Goal: Information Seeking & Learning: Learn about a topic

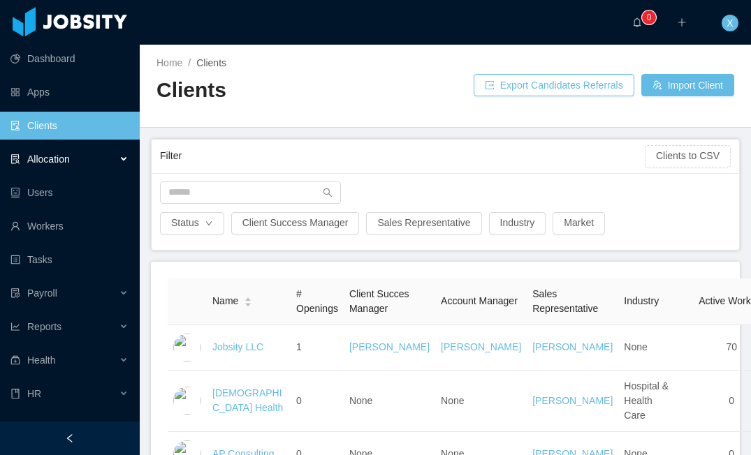
click at [77, 156] on div "Allocation" at bounding box center [70, 159] width 140 height 28
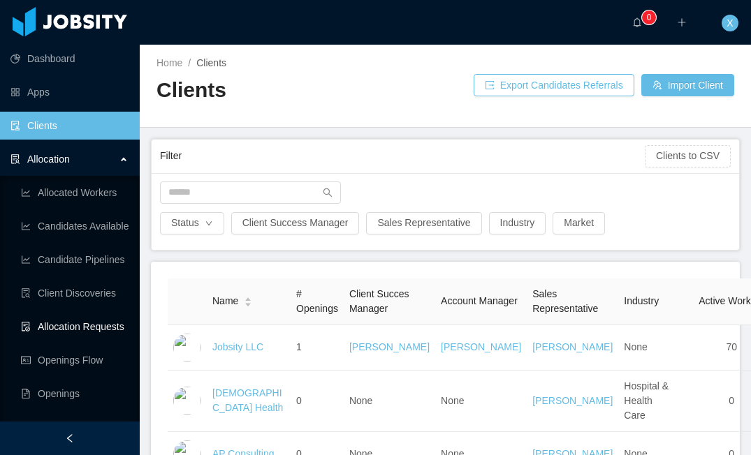
click at [64, 325] on link "Allocation Requests" at bounding box center [75, 327] width 108 height 28
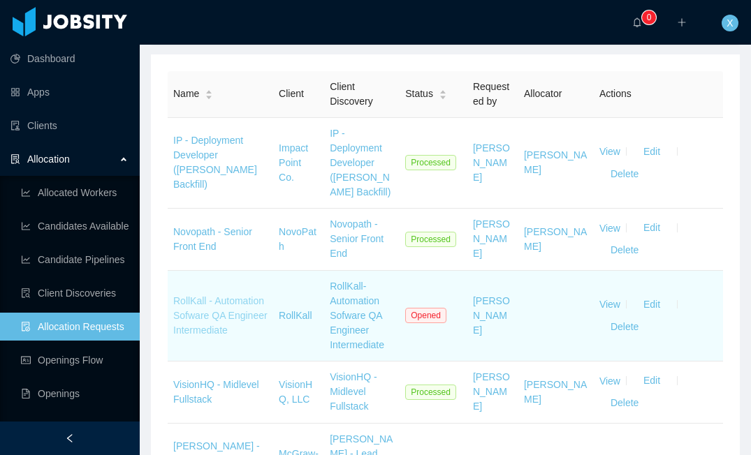
scroll to position [232, 0]
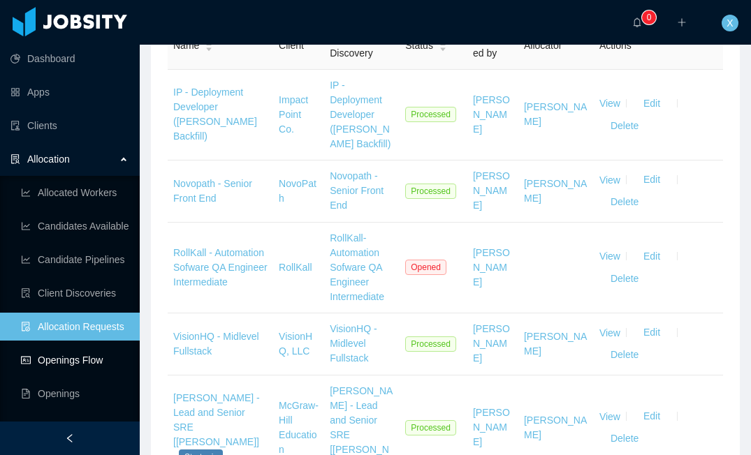
click at [70, 362] on link "Openings Flow" at bounding box center [75, 360] width 108 height 28
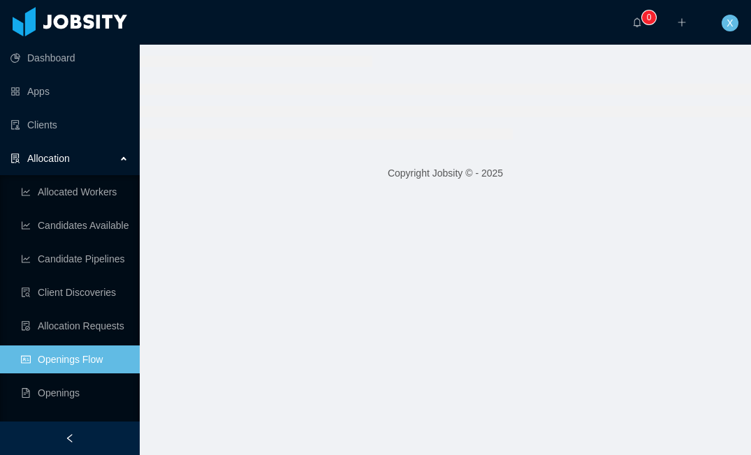
scroll to position [2, 0]
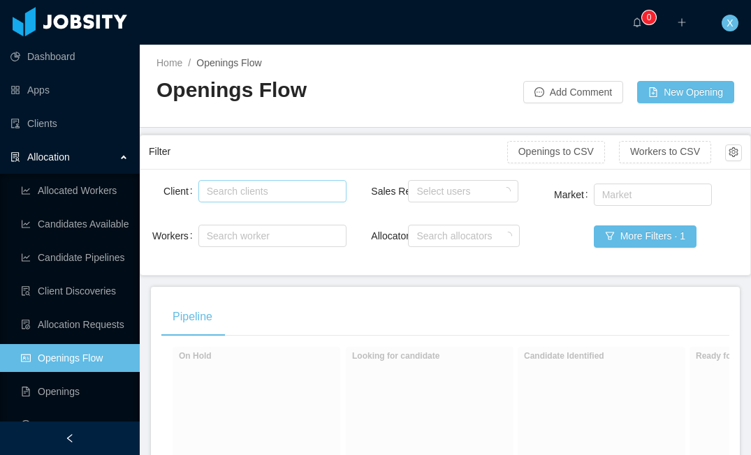
click at [278, 193] on div "Search clients" at bounding box center [269, 191] width 125 height 14
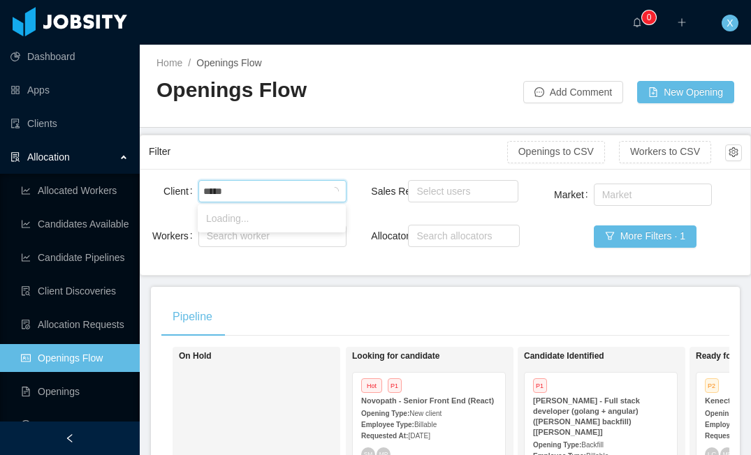
type input "******"
click at [280, 221] on li "McGraw-Hill Education" at bounding box center [272, 218] width 148 height 22
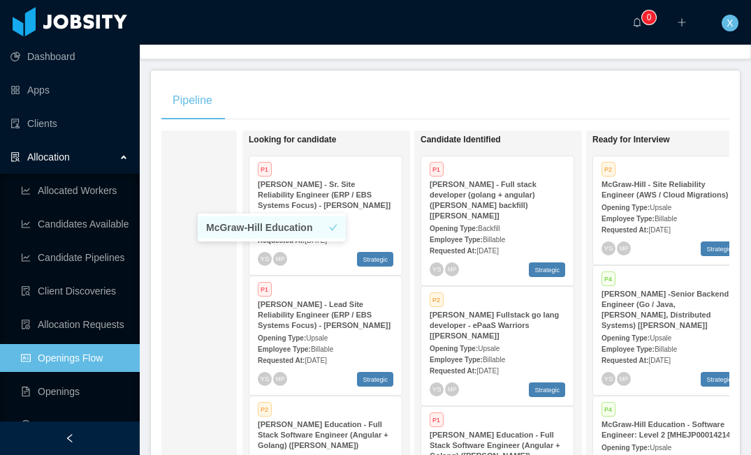
scroll to position [0, 96]
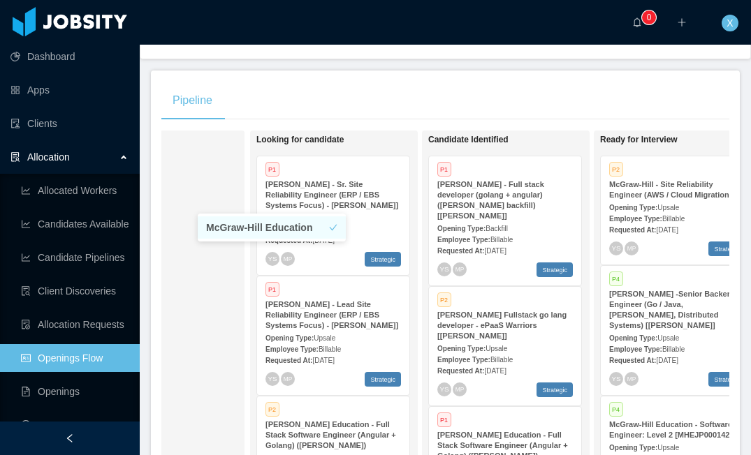
click at [535, 137] on div "Pipeline On Hold Looking for candidate P1 [PERSON_NAME] - Sr. Site Reliability …" at bounding box center [445, 314] width 589 height 487
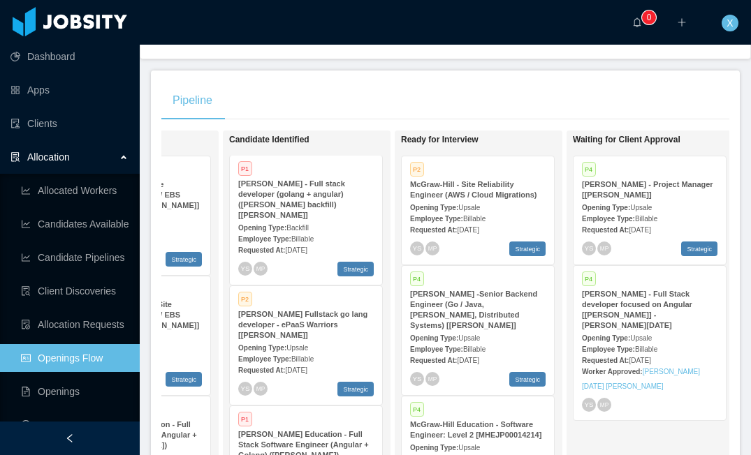
scroll to position [0, 300]
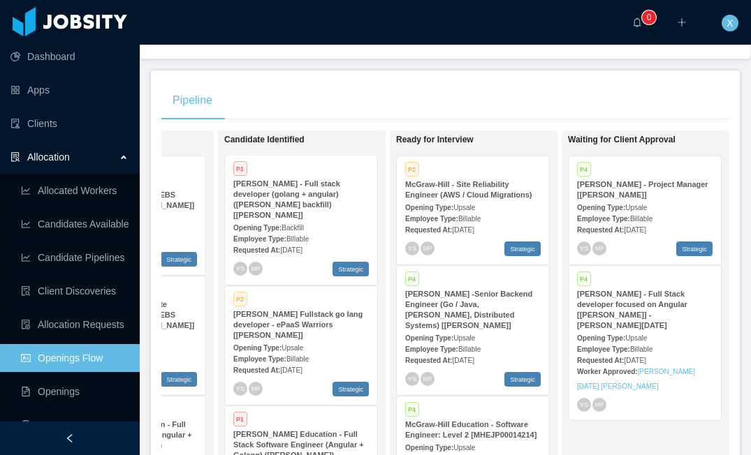
click at [507, 214] on div "Opening Type: Upsale" at bounding box center [472, 207] width 135 height 15
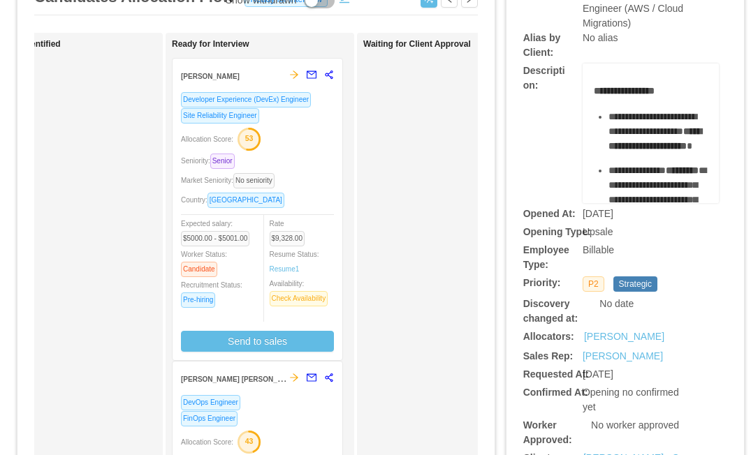
scroll to position [121, 0]
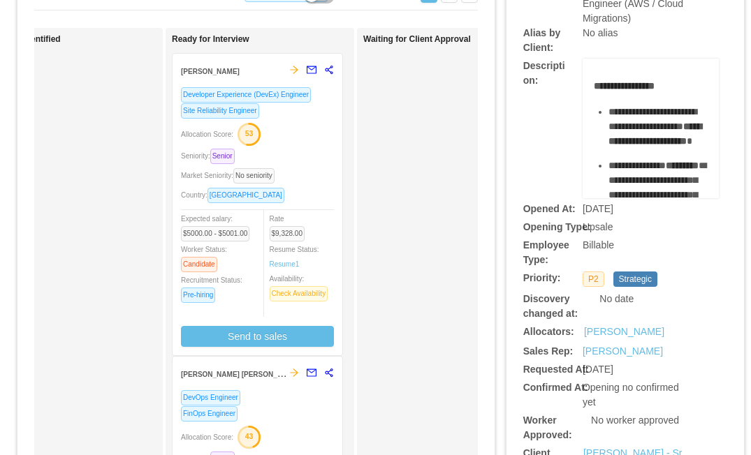
click at [305, 152] on div "Seniority: Senior" at bounding box center [257, 156] width 153 height 16
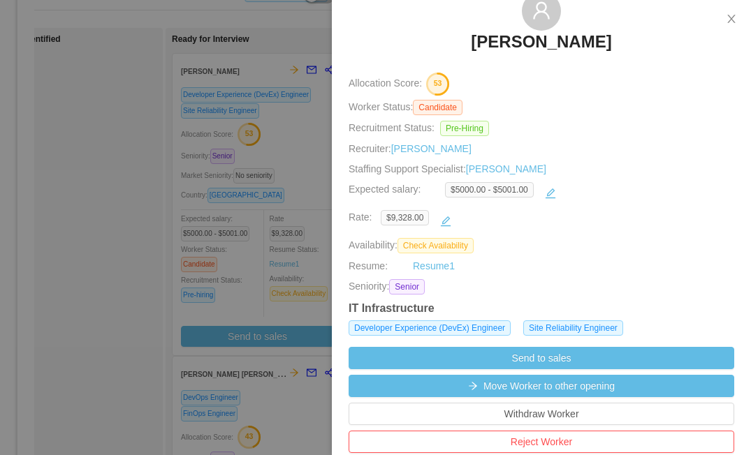
scroll to position [0, 0]
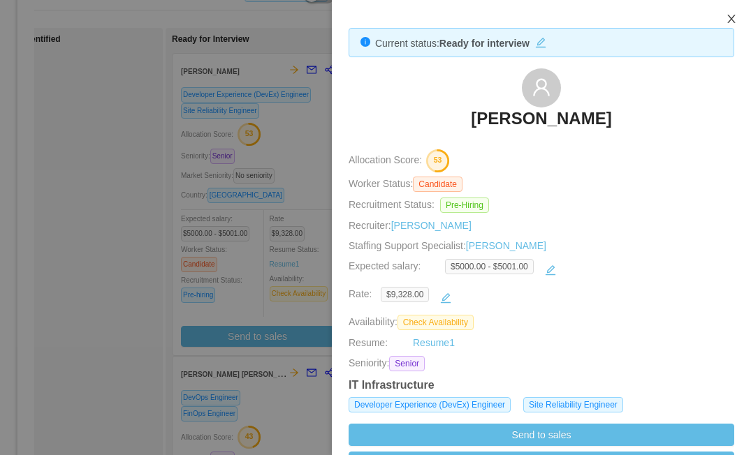
click at [727, 15] on icon "icon: close" at bounding box center [730, 18] width 11 height 11
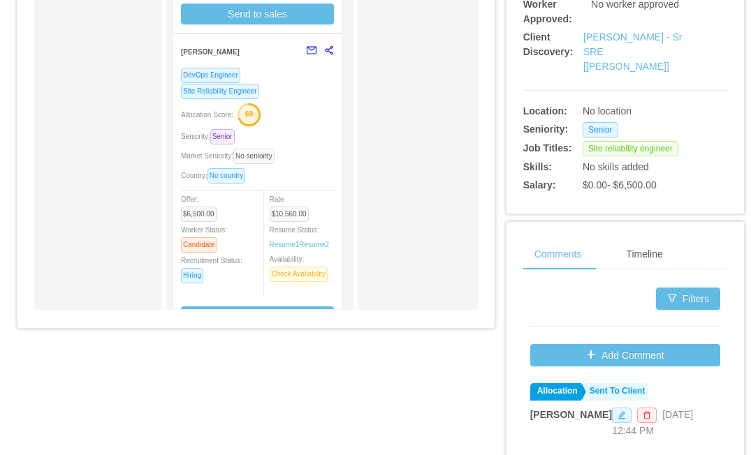
scroll to position [242, 0]
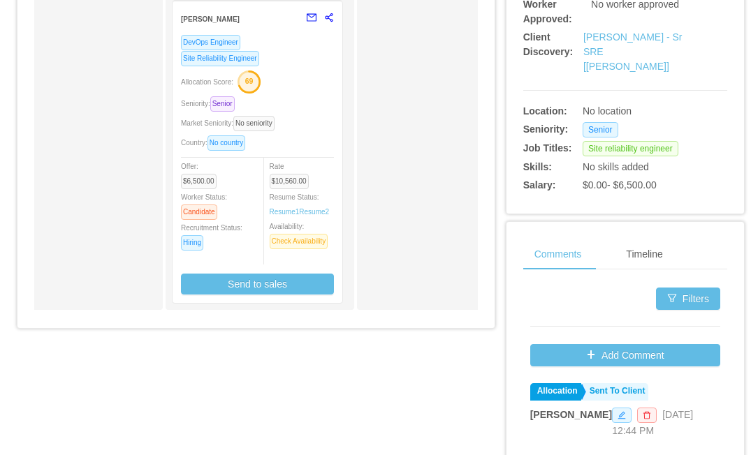
click at [321, 92] on div "DevOps Engineer Site Reliability Engineer Allocation Score: 69 Seniority: Senio…" at bounding box center [257, 164] width 153 height 260
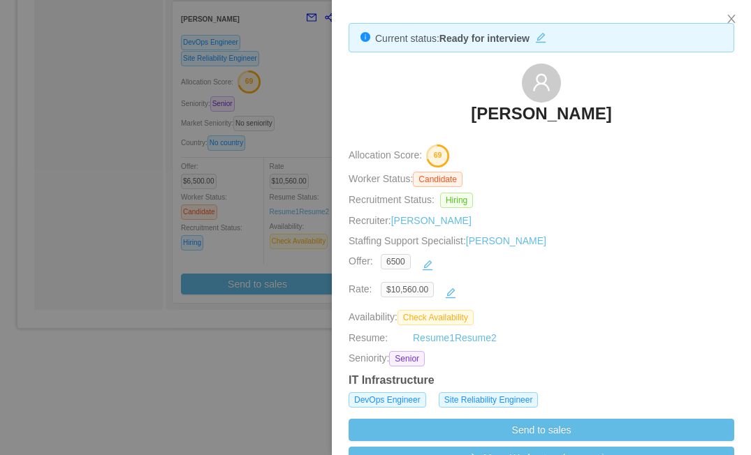
scroll to position [6, 0]
click at [732, 19] on icon "icon: close" at bounding box center [731, 19] width 8 height 8
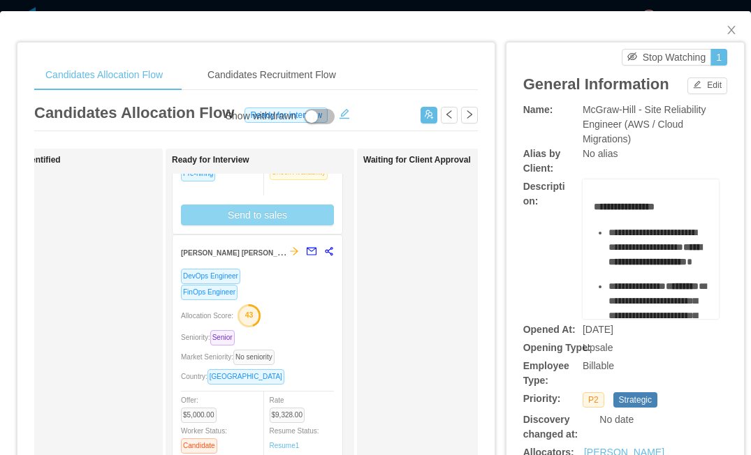
scroll to position [0, 0]
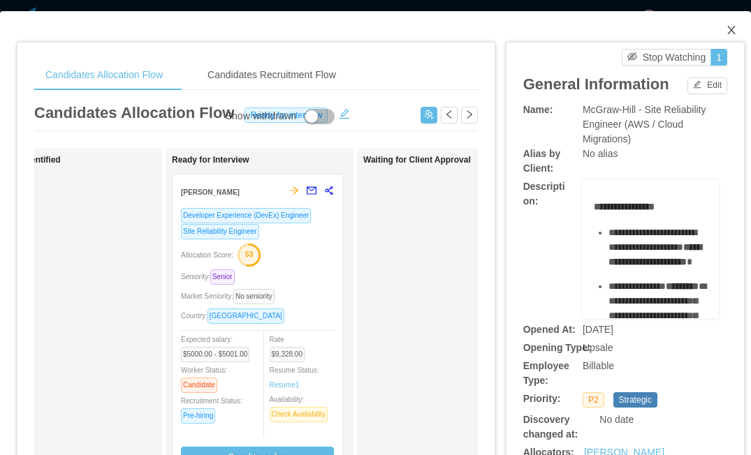
click at [734, 27] on icon "icon: close" at bounding box center [730, 29] width 11 height 11
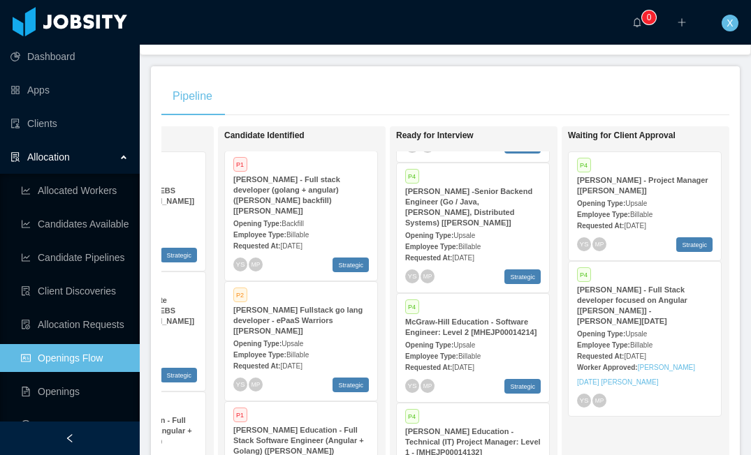
scroll to position [106, 0]
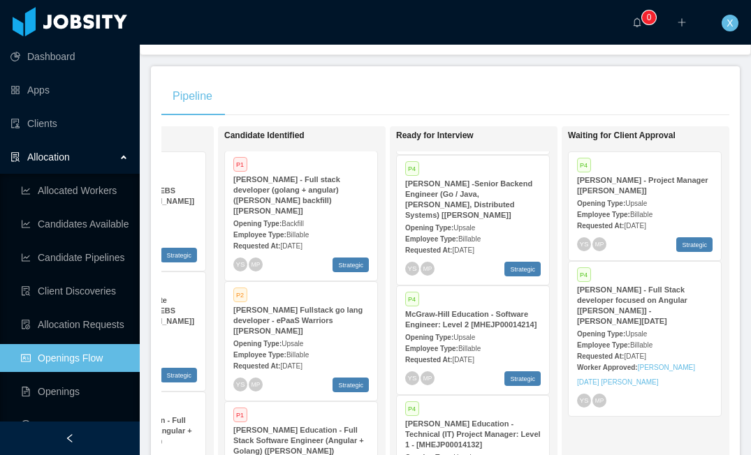
click at [519, 246] on div "Employee Type: Billable" at bounding box center [472, 238] width 135 height 15
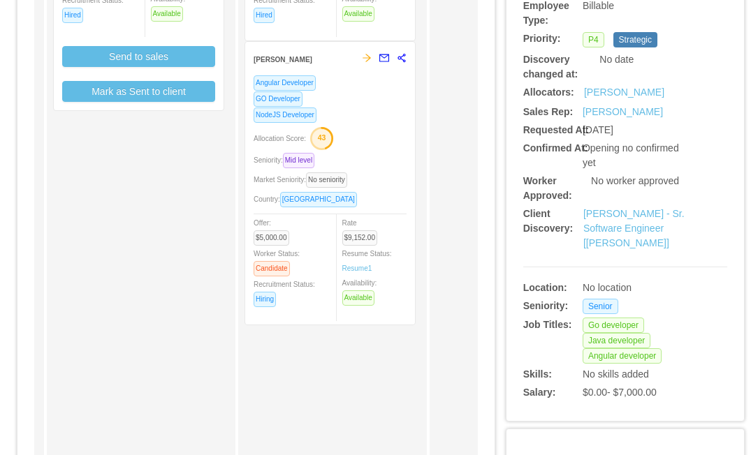
scroll to position [360, 0]
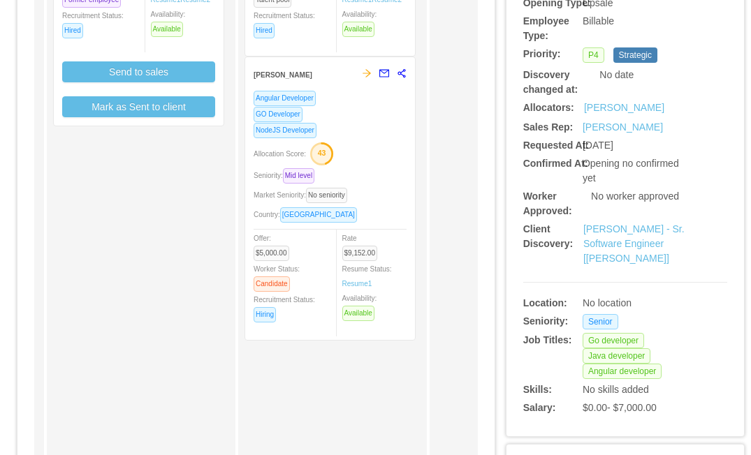
click at [377, 154] on div "Angular Developer GO Developer NodeJS Developer Allocation Score: 43 Seniority:…" at bounding box center [329, 211] width 153 height 242
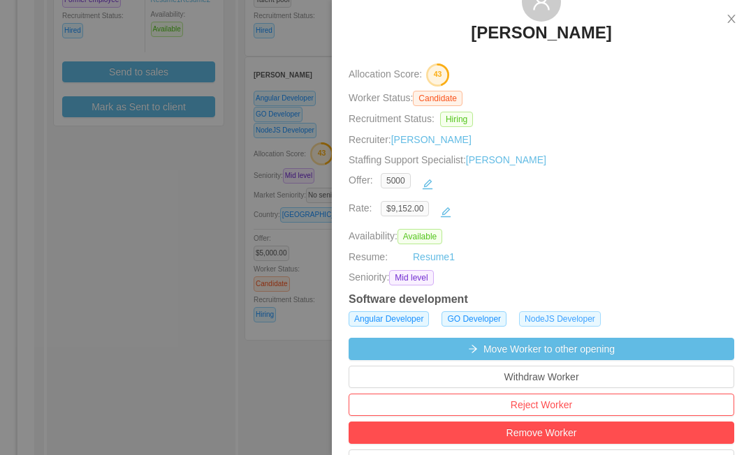
scroll to position [0, 0]
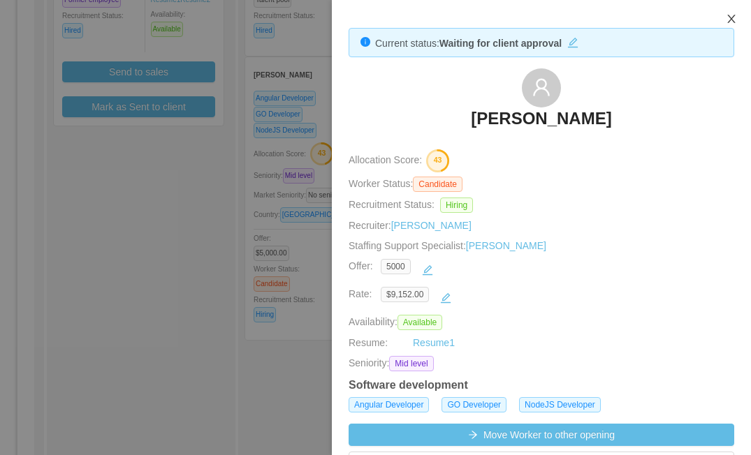
click at [733, 14] on icon "icon: close" at bounding box center [730, 18] width 11 height 11
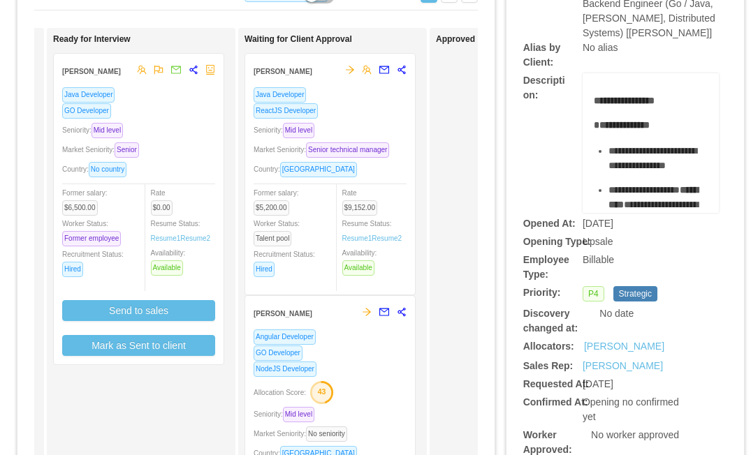
scroll to position [112, 0]
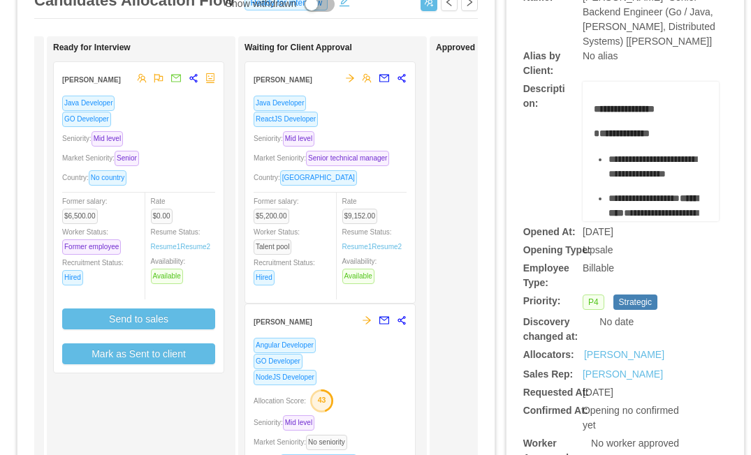
click at [370, 144] on div "Seniority: Mid level" at bounding box center [329, 139] width 153 height 16
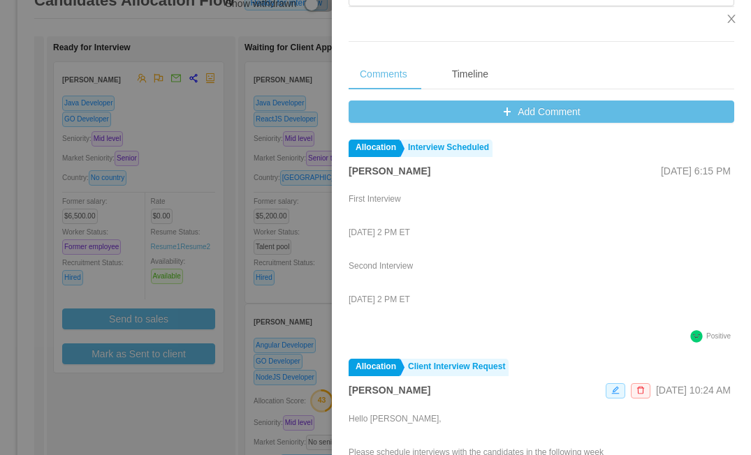
scroll to position [584, 0]
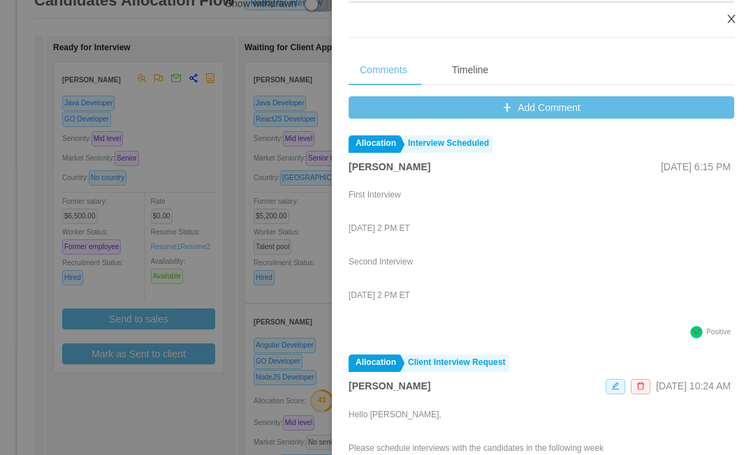
click at [729, 20] on icon "icon: close" at bounding box center [730, 18] width 11 height 11
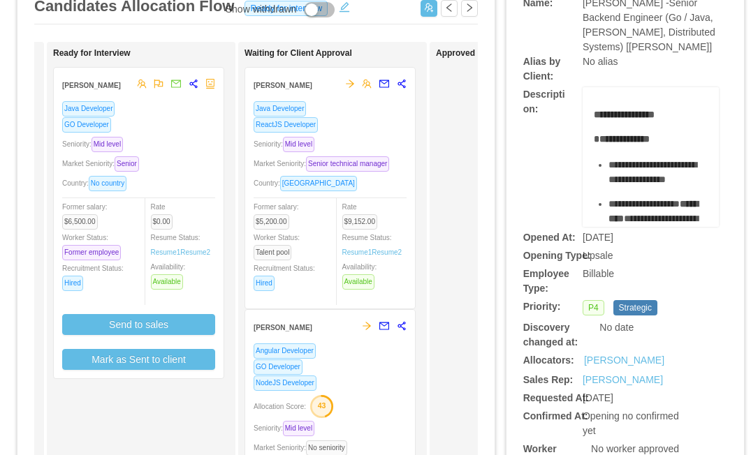
scroll to position [0, 0]
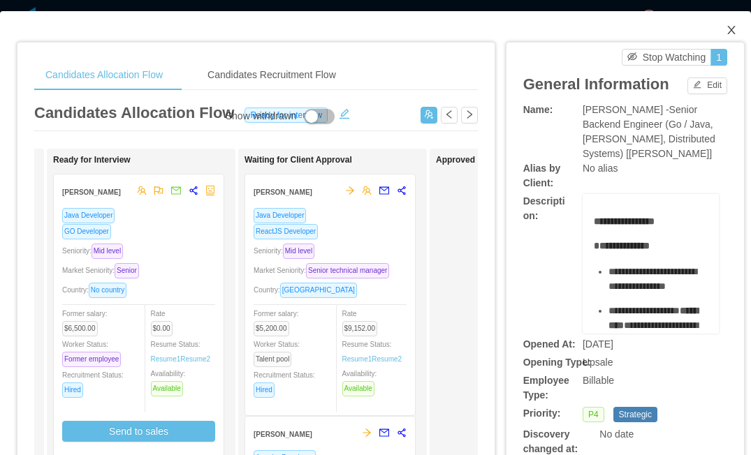
click at [725, 29] on icon "icon: close" at bounding box center [730, 29] width 11 height 11
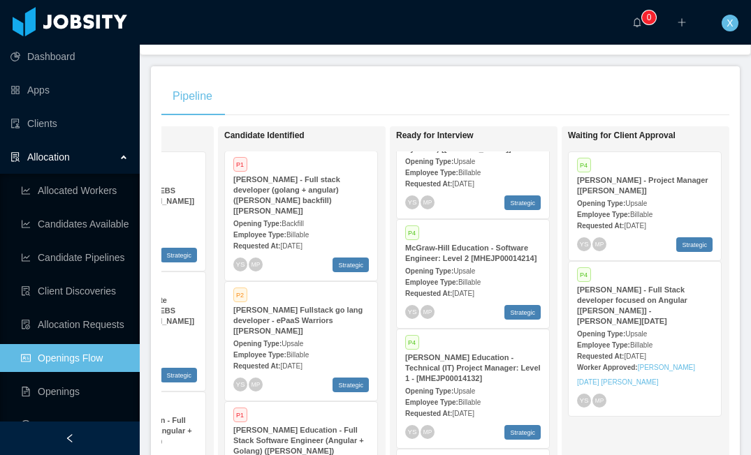
scroll to position [171, 0]
click at [684, 210] on div "Opening Type: Upsale" at bounding box center [644, 202] width 135 height 15
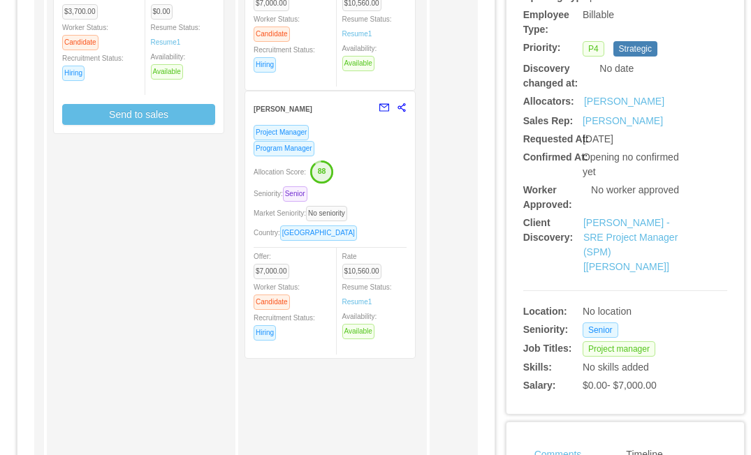
scroll to position [352, 0]
click at [385, 182] on div "Project Manager Program Manager Allocation Score: 88 Seniority: Senior Market S…" at bounding box center [329, 237] width 153 height 226
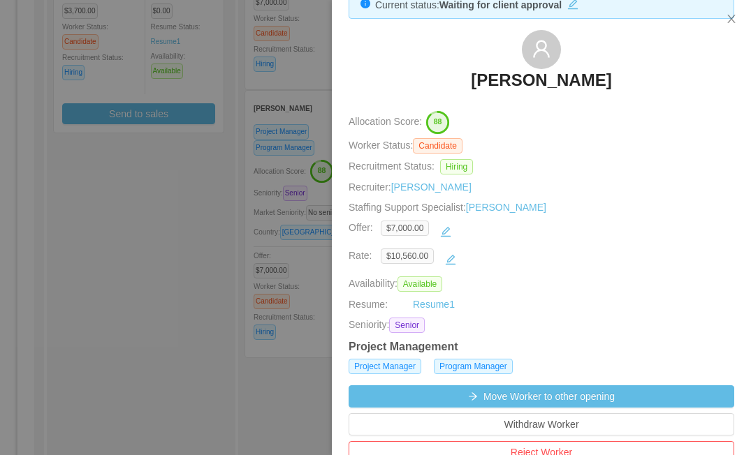
scroll to position [25, 0]
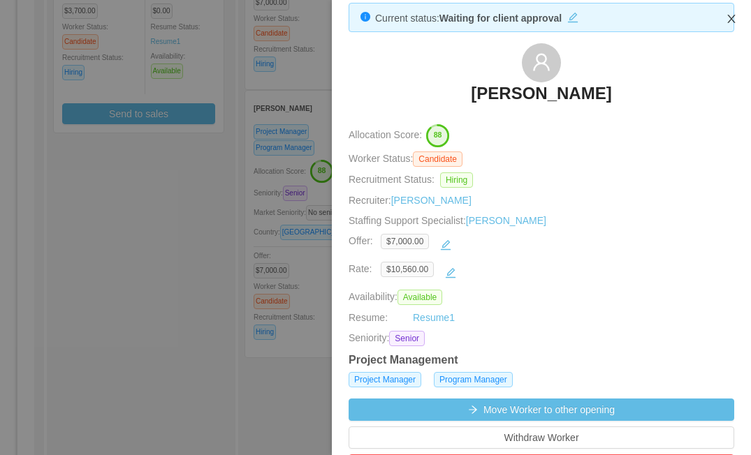
click at [730, 16] on icon "icon: close" at bounding box center [730, 18] width 11 height 11
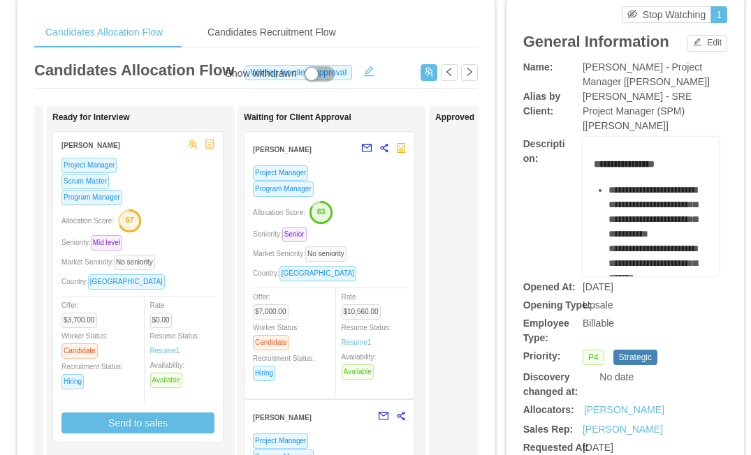
scroll to position [0, 0]
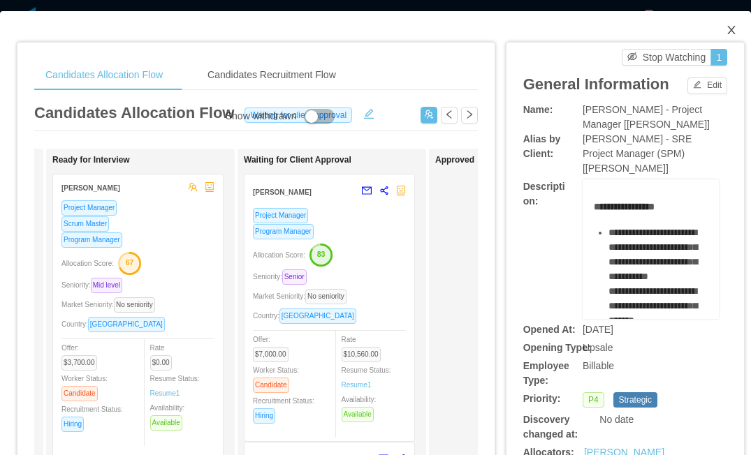
click at [730, 26] on icon "icon: close" at bounding box center [730, 29] width 11 height 11
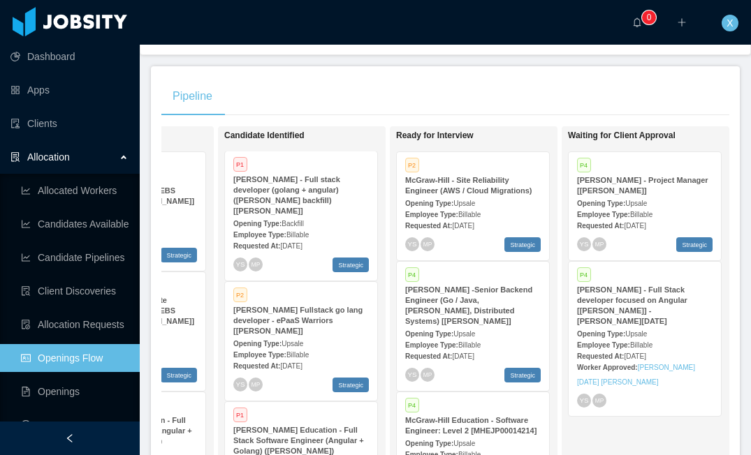
click at [478, 219] on span "Billable" at bounding box center [469, 215] width 22 height 8
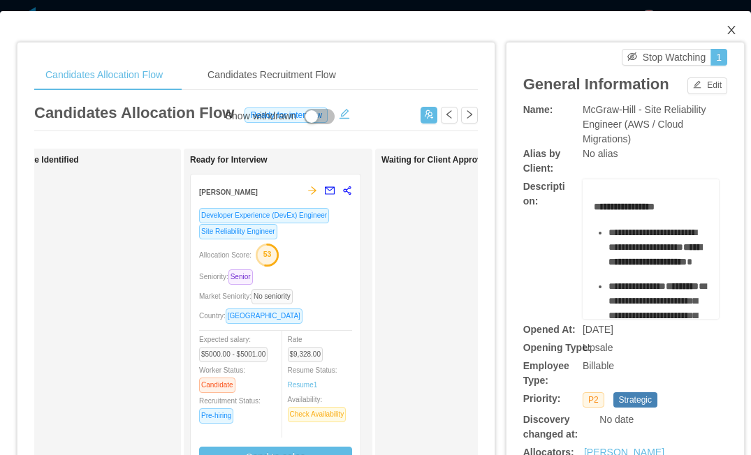
click at [733, 29] on icon "icon: close" at bounding box center [730, 29] width 11 height 11
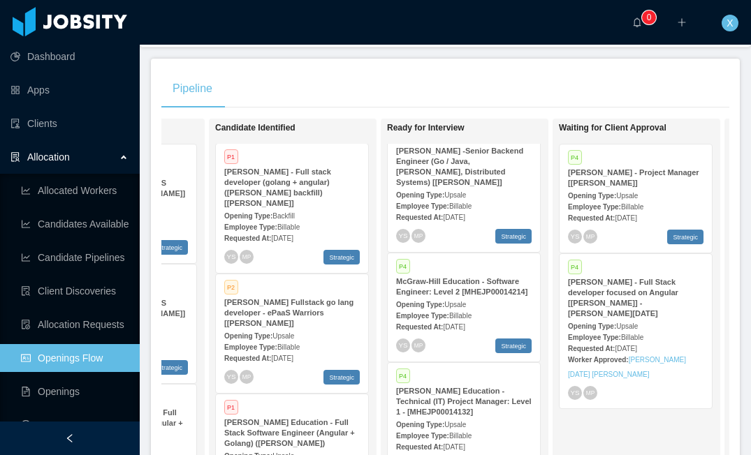
scroll to position [0, 290]
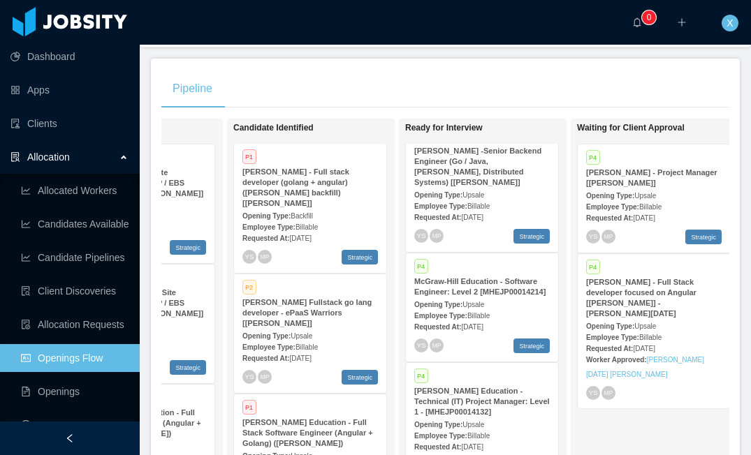
click at [489, 210] on span "Billable" at bounding box center [478, 206] width 22 height 8
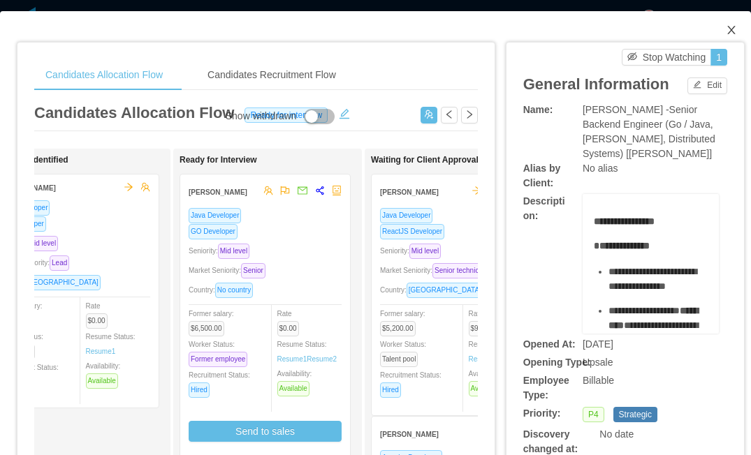
click at [730, 29] on icon "icon: close" at bounding box center [731, 30] width 8 height 8
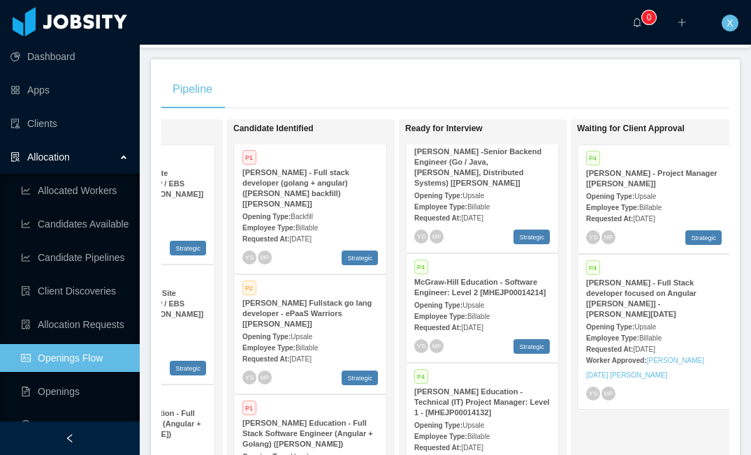
scroll to position [229, 0]
